Goal: Transaction & Acquisition: Download file/media

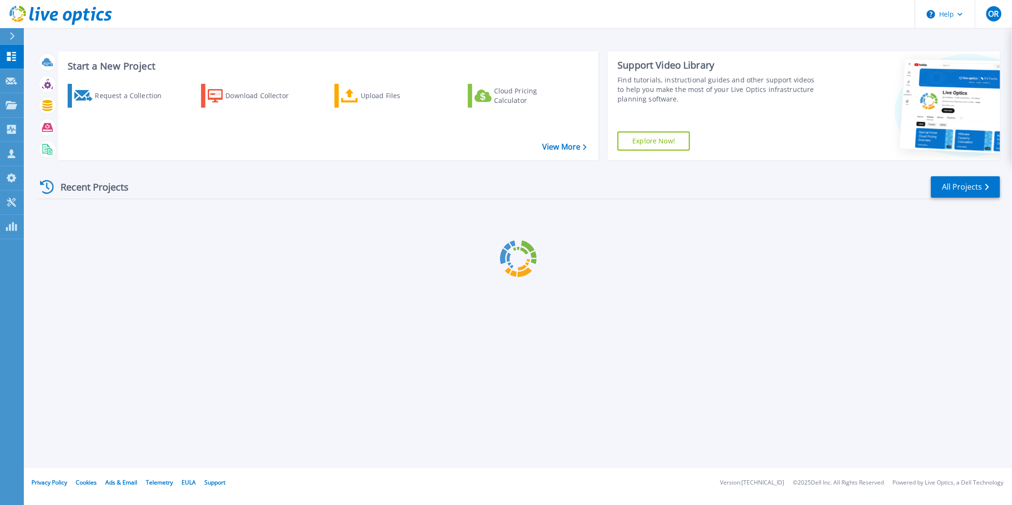
click at [206, 67] on h3 "Start a New Project" at bounding box center [327, 66] width 519 height 10
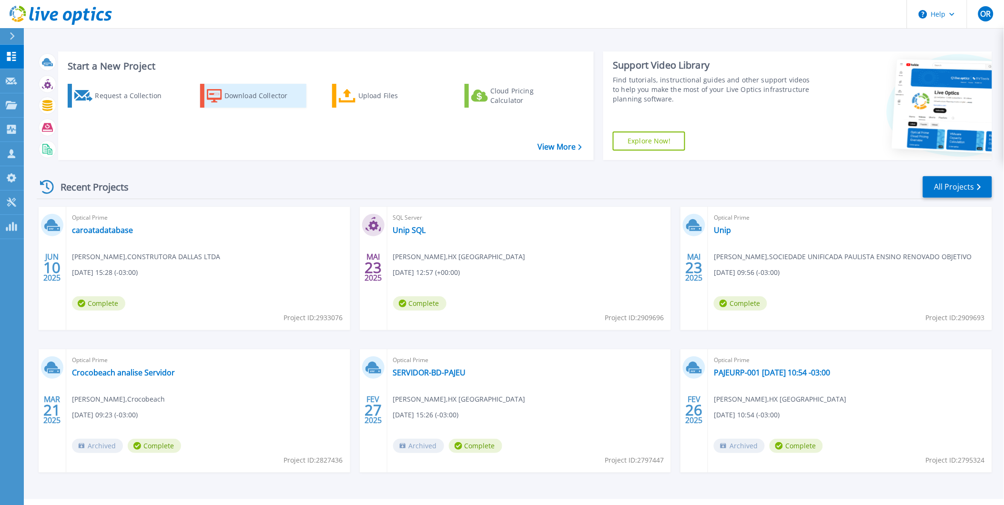
click at [244, 88] on div "Download Collector" at bounding box center [262, 95] width 76 height 19
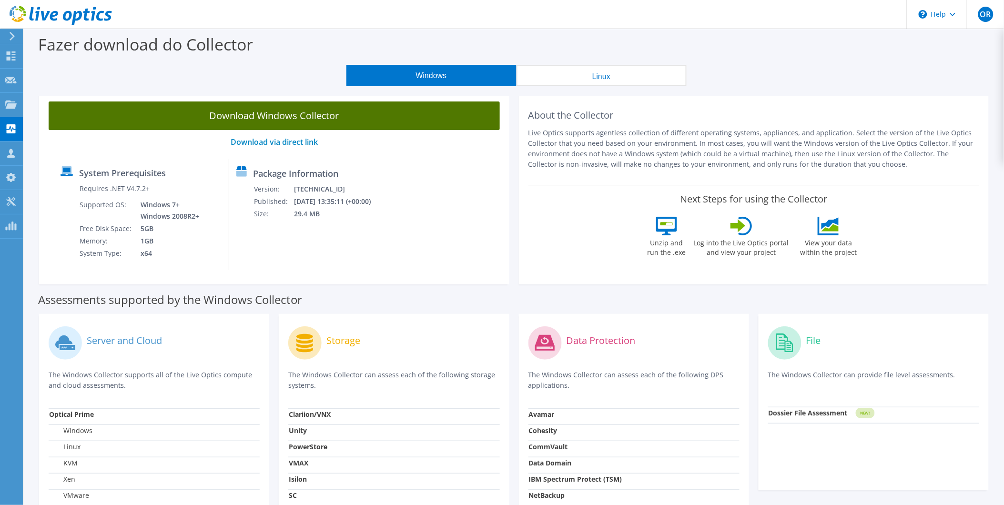
click at [258, 122] on link "Download Windows Collector" at bounding box center [274, 115] width 451 height 29
